Goal: Information Seeking & Learning: Learn about a topic

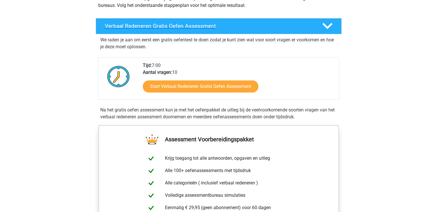
scroll to position [86, 0]
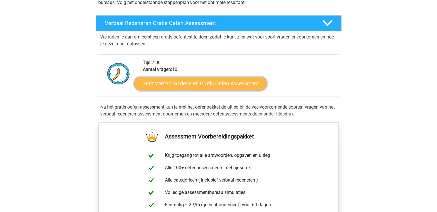
click at [170, 85] on link "Start Verbaal Redeneren Gratis Oefen Assessment" at bounding box center [200, 84] width 133 height 14
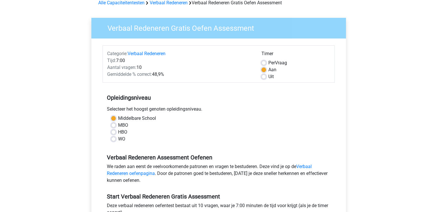
scroll to position [86, 0]
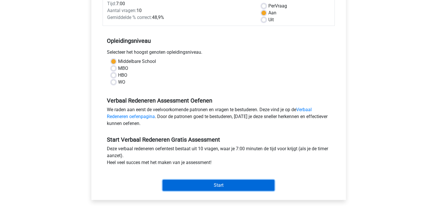
click at [239, 184] on input "Start" at bounding box center [219, 185] width 112 height 11
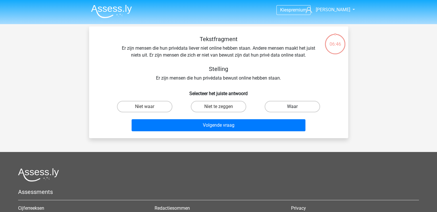
click at [305, 111] on label "Waar" at bounding box center [293, 107] width 56 height 12
click at [297, 110] on input "Waar" at bounding box center [295, 109] width 4 height 4
radio input "true"
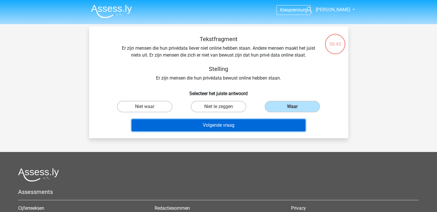
click at [289, 125] on button "Volgende vraag" at bounding box center [219, 125] width 174 height 12
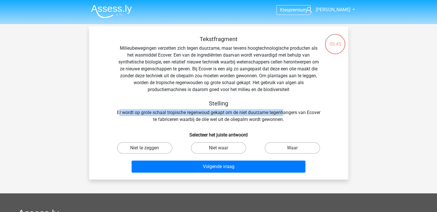
drag, startPoint x: 126, startPoint y: 113, endPoint x: 292, endPoint y: 115, distance: 166.0
click at [292, 115] on div "Tekstfragment Milieubewegingen verzetten zich tegen duurzame, maar tevens hoogt…" at bounding box center [218, 79] width 241 height 87
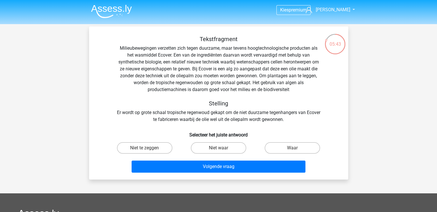
click at [292, 123] on div "Tekstfragment Milieubewegingen verzetten zich tegen duurzame, maar tevens hoogt…" at bounding box center [218, 105] width 255 height 139
click at [217, 144] on label "Niet waar" at bounding box center [219, 148] width 56 height 12
click at [219, 148] on input "Niet waar" at bounding box center [221, 150] width 4 height 4
radio input "true"
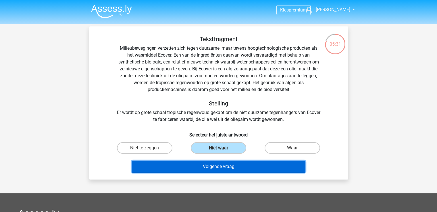
click at [240, 165] on button "Volgende vraag" at bounding box center [219, 167] width 174 height 12
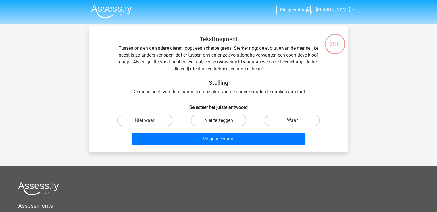
click at [230, 121] on label "Niet te zeggen" at bounding box center [219, 121] width 56 height 12
click at [222, 121] on input "Niet te zeggen" at bounding box center [221, 123] width 4 height 4
radio input "true"
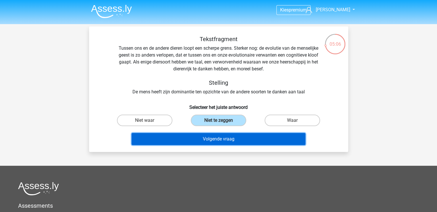
click at [236, 135] on button "Volgende vraag" at bounding box center [219, 139] width 174 height 12
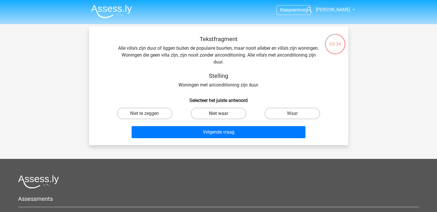
click at [232, 115] on label "Niet waar" at bounding box center [219, 114] width 56 height 12
click at [222, 115] on input "Niet waar" at bounding box center [221, 116] width 4 height 4
radio input "true"
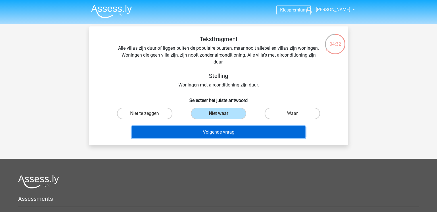
click at [236, 131] on button "Volgende vraag" at bounding box center [219, 132] width 174 height 12
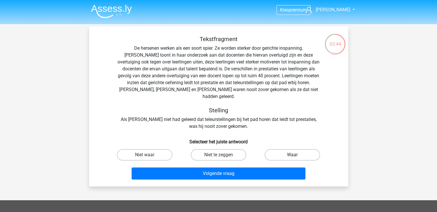
click at [273, 149] on label "Waar" at bounding box center [293, 155] width 56 height 12
click at [293, 155] on input "Waar" at bounding box center [295, 157] width 4 height 4
radio input "true"
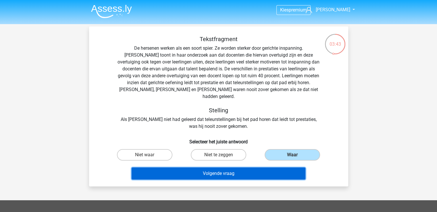
click at [267, 168] on button "Volgende vraag" at bounding box center [219, 174] width 174 height 12
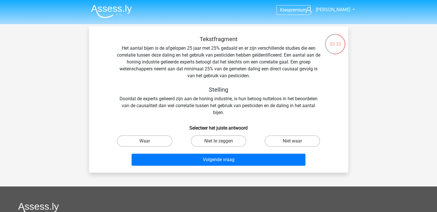
click at [268, 95] on div "Tekstfragment Het aantal bijen is de afgelopen 25 jaar met 25% gedaald en er zi…" at bounding box center [218, 76] width 241 height 81
click at [284, 143] on label "Niet waar" at bounding box center [293, 141] width 56 height 12
click at [293, 143] on input "Niet waar" at bounding box center [295, 143] width 4 height 4
radio input "true"
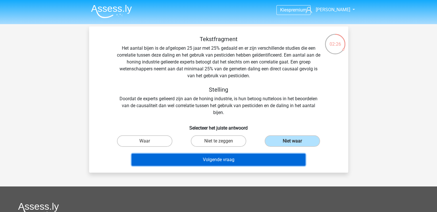
click at [268, 162] on button "Volgende vraag" at bounding box center [219, 160] width 174 height 12
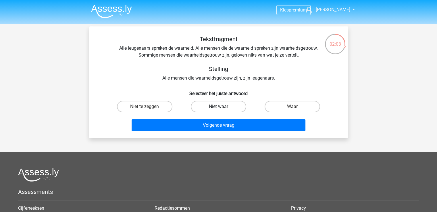
click at [202, 106] on label "Niet waar" at bounding box center [219, 107] width 56 height 12
click at [219, 107] on input "Niet waar" at bounding box center [221, 109] width 4 height 4
radio input "true"
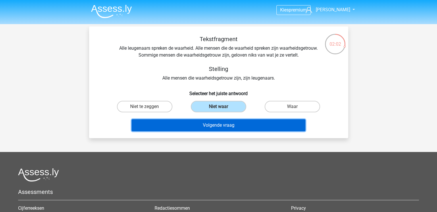
click at [232, 130] on button "Volgende vraag" at bounding box center [219, 125] width 174 height 12
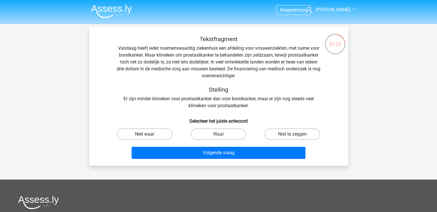
click at [152, 137] on label "Niet waar" at bounding box center [145, 135] width 56 height 12
click at [148, 137] on input "Niet waar" at bounding box center [147, 136] width 4 height 4
radio input "true"
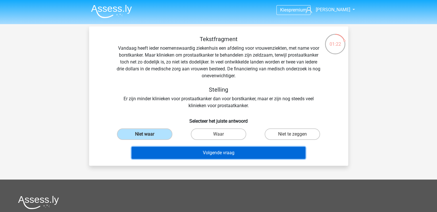
click at [197, 155] on button "Volgende vraag" at bounding box center [219, 153] width 174 height 12
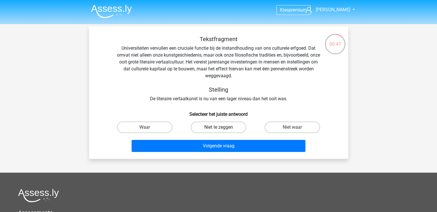
click at [229, 129] on label "Niet te zeggen" at bounding box center [219, 128] width 56 height 12
click at [222, 129] on input "Niet te zeggen" at bounding box center [221, 129] width 4 height 4
radio input "true"
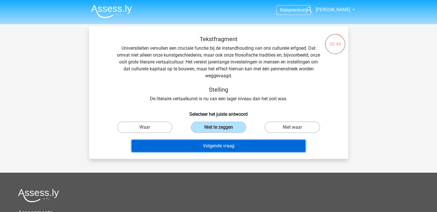
click at [229, 148] on button "Volgende vraag" at bounding box center [219, 146] width 174 height 12
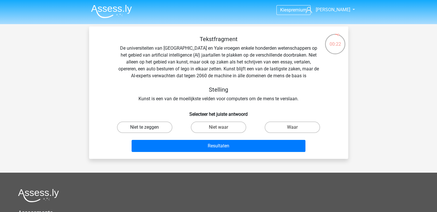
click at [165, 132] on label "Niet te zeggen" at bounding box center [145, 128] width 56 height 12
click at [148, 131] on input "Niet te zeggen" at bounding box center [147, 129] width 4 height 4
radio input "true"
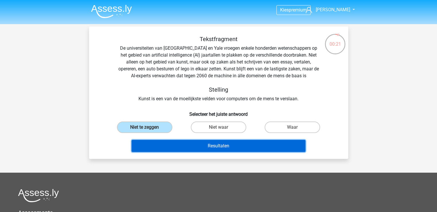
click at [184, 150] on button "Resultaten" at bounding box center [219, 146] width 174 height 12
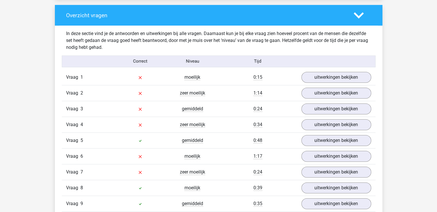
scroll to position [431, 0]
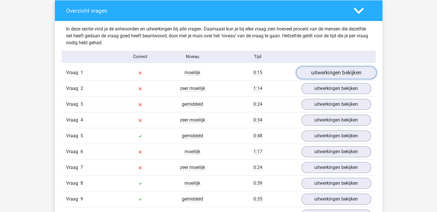
click at [320, 78] on link "uitwerkingen bekijken" at bounding box center [336, 72] width 80 height 13
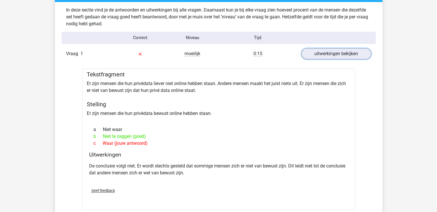
scroll to position [460, 0]
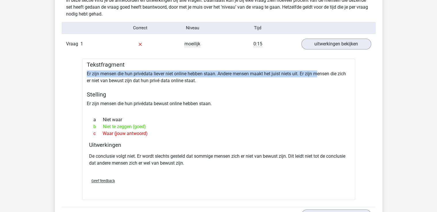
drag, startPoint x: 87, startPoint y: 73, endPoint x: 318, endPoint y: 75, distance: 230.7
click at [318, 75] on div "Tekstfragment Er zijn mensen die hun privédata liever niet online hebben staan.…" at bounding box center [218, 129] width 273 height 141
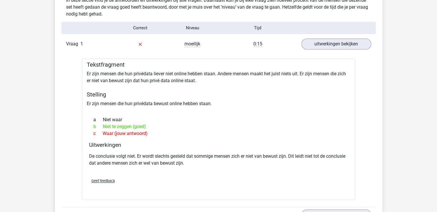
click at [309, 86] on div "Tekstfragment Er zijn mensen die hun privédata liever niet online hebben staan.…" at bounding box center [218, 129] width 273 height 141
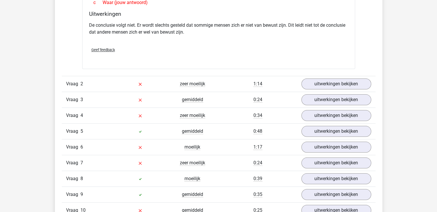
scroll to position [604, 0]
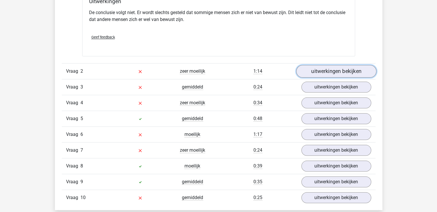
click at [329, 73] on link "uitwerkingen bekijken" at bounding box center [336, 71] width 80 height 13
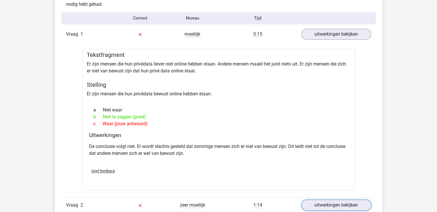
scroll to position [460, 0]
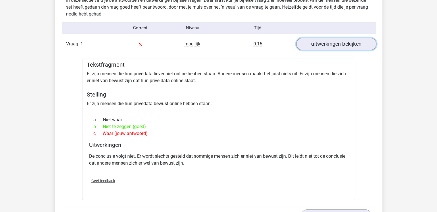
click at [318, 47] on link "uitwerkingen bekijken" at bounding box center [336, 44] width 80 height 13
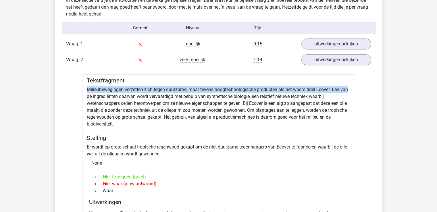
drag, startPoint x: 88, startPoint y: 90, endPoint x: 350, endPoint y: 91, distance: 262.0
click at [350, 91] on div "Tekstfragment Milieubewegingen verzetten zich tegen duurzame, maar tevens hoogt…" at bounding box center [218, 165] width 273 height 183
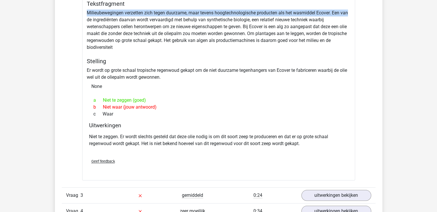
scroll to position [546, 0]
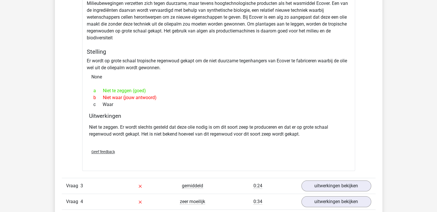
click at [214, 103] on div "c Waar" at bounding box center [218, 104] width 259 height 7
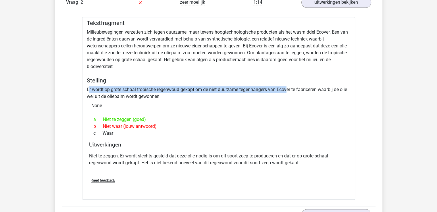
drag, startPoint x: 88, startPoint y: 91, endPoint x: 290, endPoint y: 89, distance: 202.5
click at [290, 89] on div "Tekstfragment Milieubewegingen verzetten zich tegen duurzame, maar tevens hoogt…" at bounding box center [218, 108] width 273 height 183
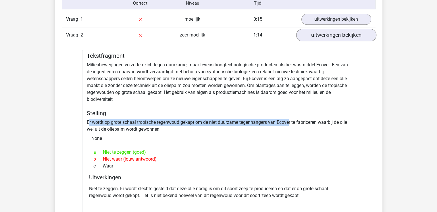
scroll to position [460, 0]
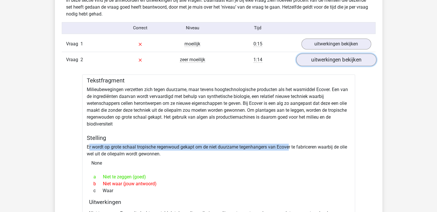
click at [337, 64] on link "uitwerkingen bekijken" at bounding box center [336, 59] width 80 height 13
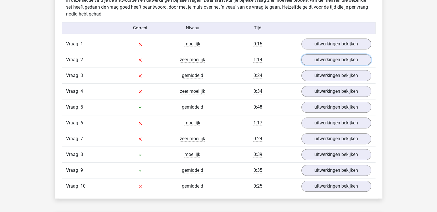
scroll to position [489, 0]
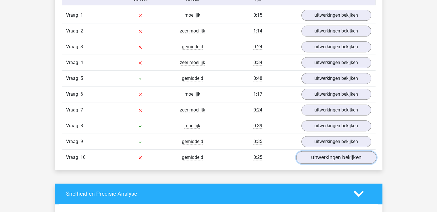
click at [328, 153] on link "uitwerkingen bekijken" at bounding box center [336, 157] width 80 height 13
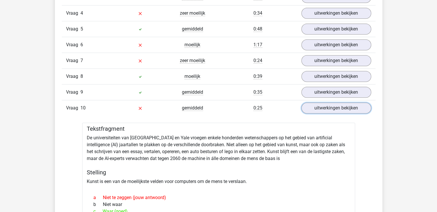
scroll to position [604, 0]
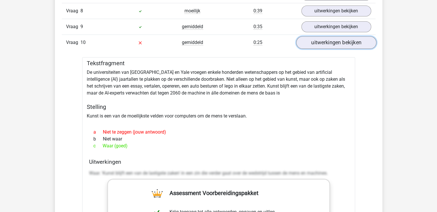
click at [333, 44] on link "uitwerkingen bekijken" at bounding box center [336, 42] width 80 height 13
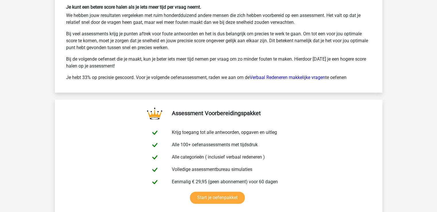
scroll to position [863, 0]
